Goal: Information Seeking & Learning: Learn about a topic

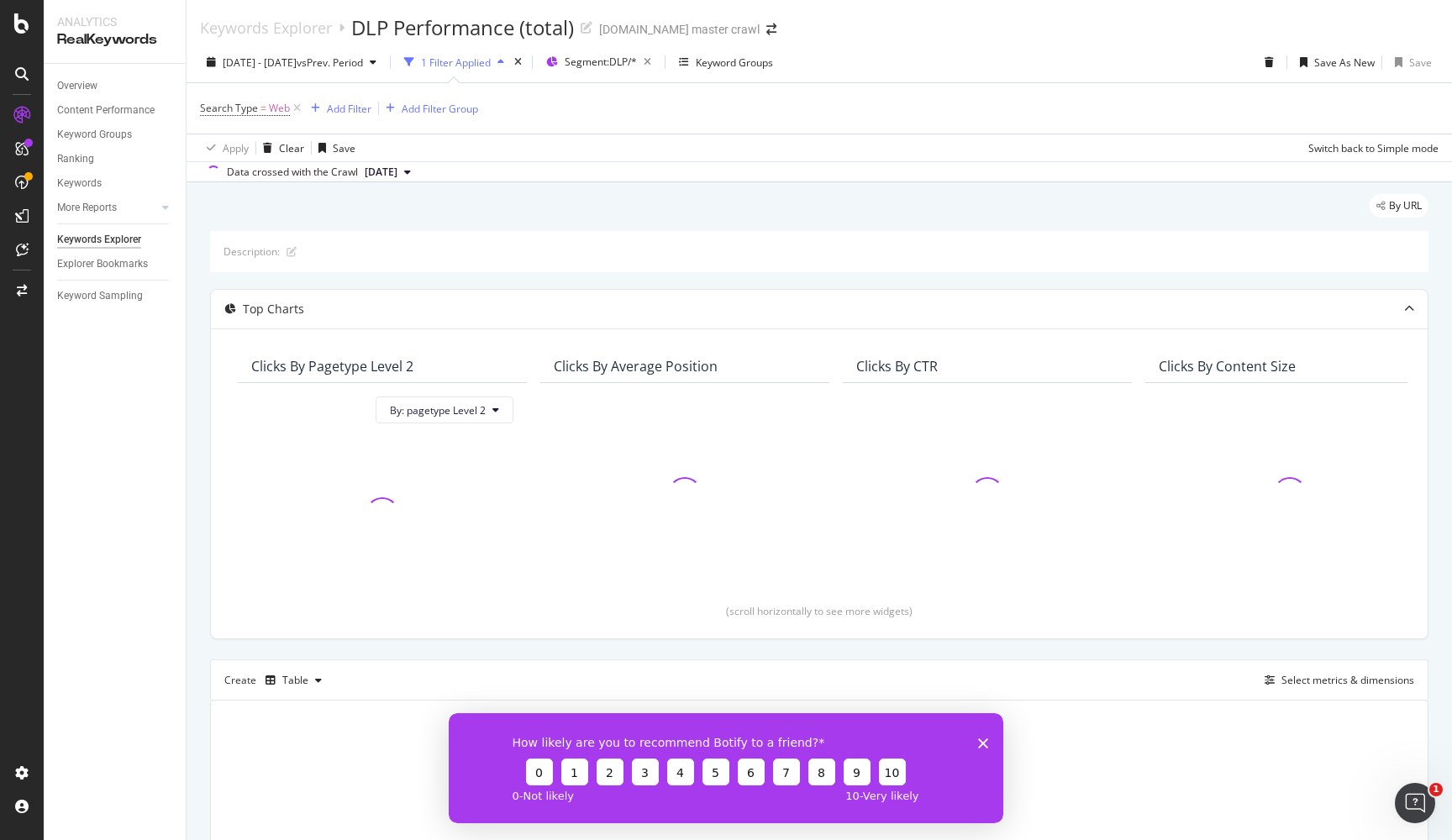
click at [983, 744] on polygon "Close survey" at bounding box center [983, 744] width 10 height 10
